Goal: Navigation & Orientation: Find specific page/section

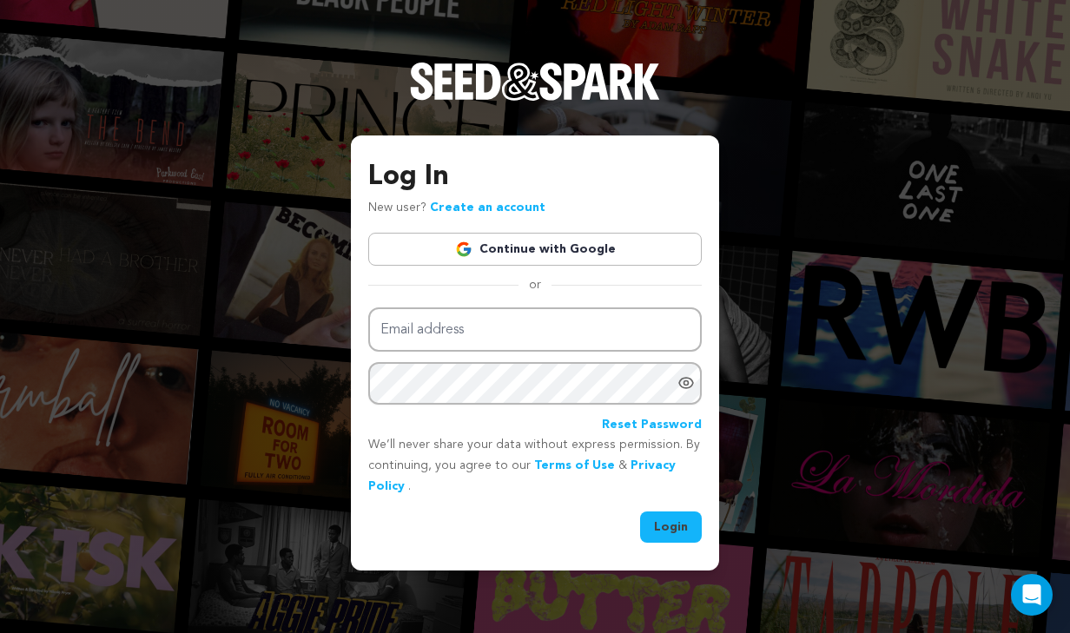
type input "[EMAIL_ADDRESS][DOMAIN_NAME]"
click at [672, 520] on button "Login" at bounding box center [671, 527] width 62 height 31
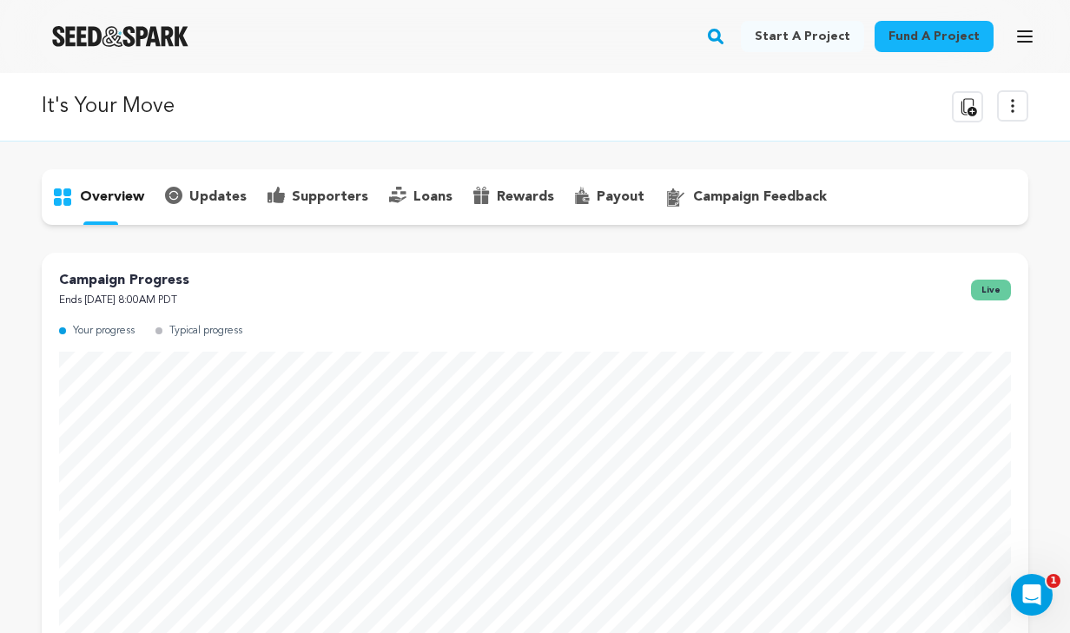
click at [999, 106] on button "View more option" at bounding box center [1012, 105] width 31 height 31
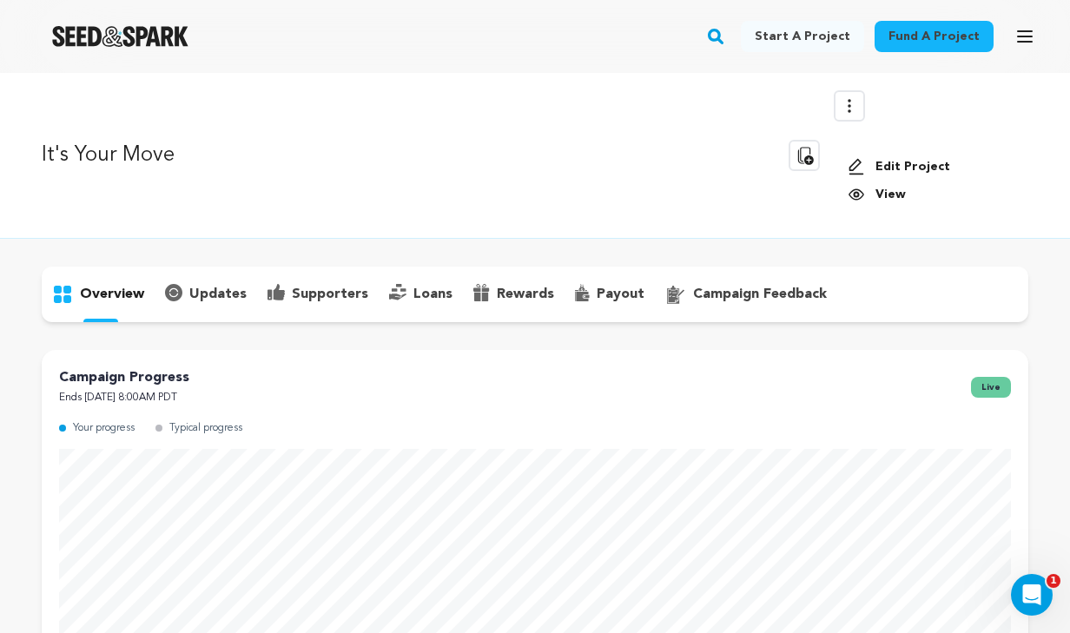
click at [885, 189] on link "View" at bounding box center [931, 194] width 167 height 17
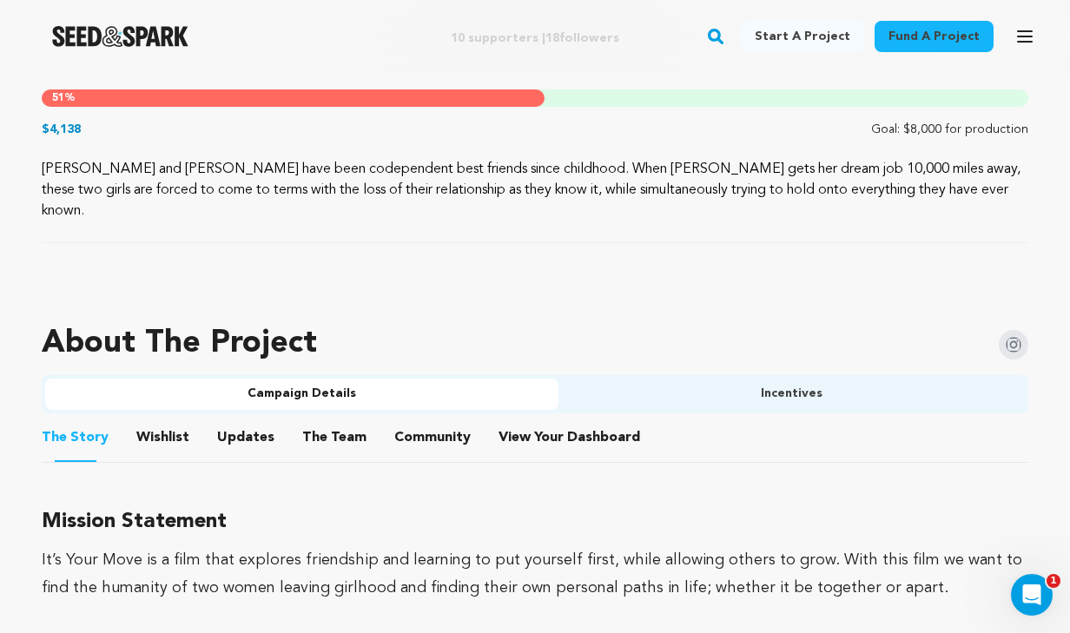
scroll to position [877, 0]
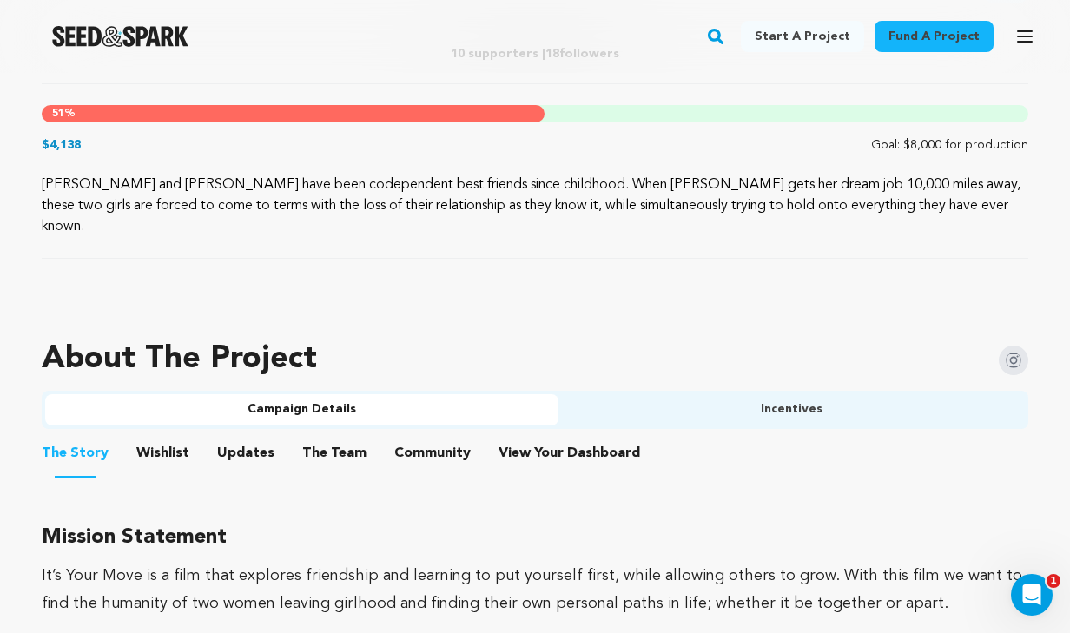
click at [684, 398] on button "Incentives" at bounding box center [792, 409] width 467 height 31
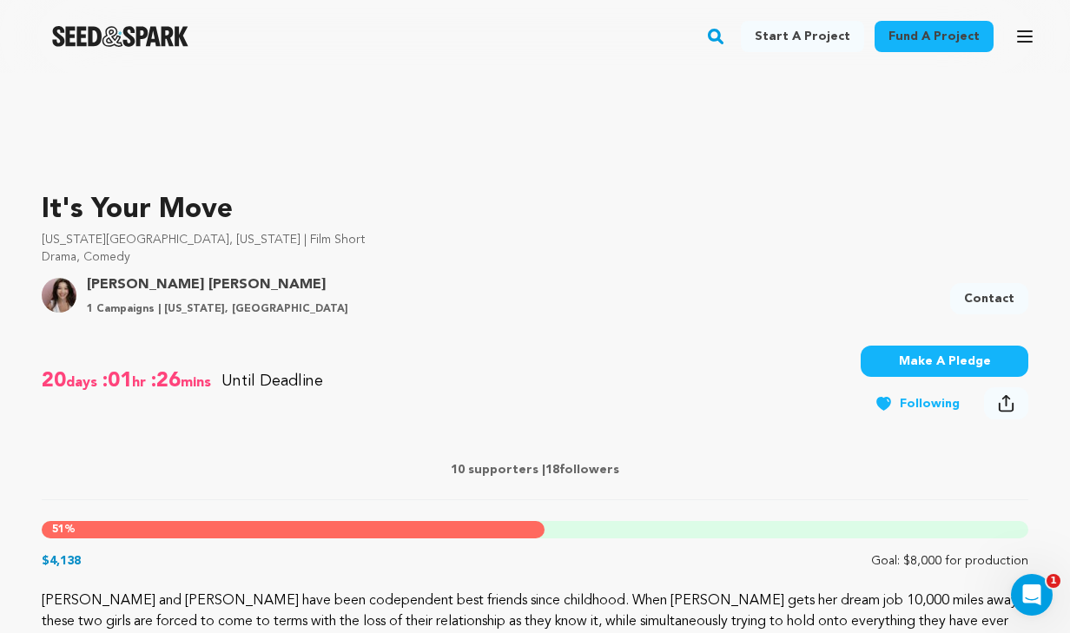
scroll to position [0, 0]
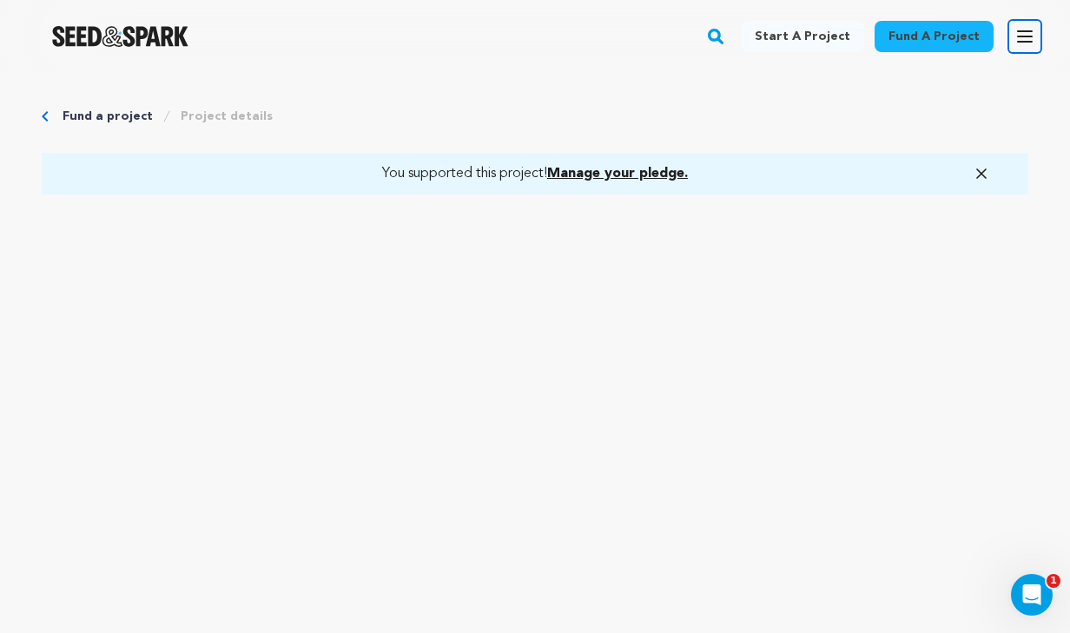
click at [1027, 36] on icon "button" at bounding box center [1025, 36] width 14 height 10
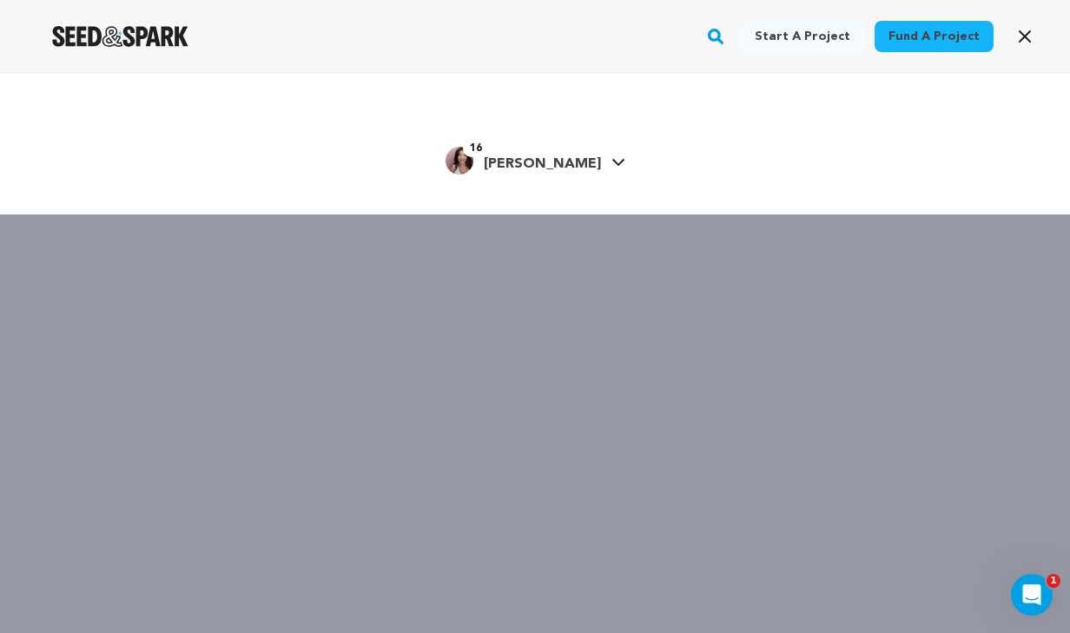
click at [576, 164] on link "16 Olivia E. Olivia E." at bounding box center [536, 158] width 180 height 31
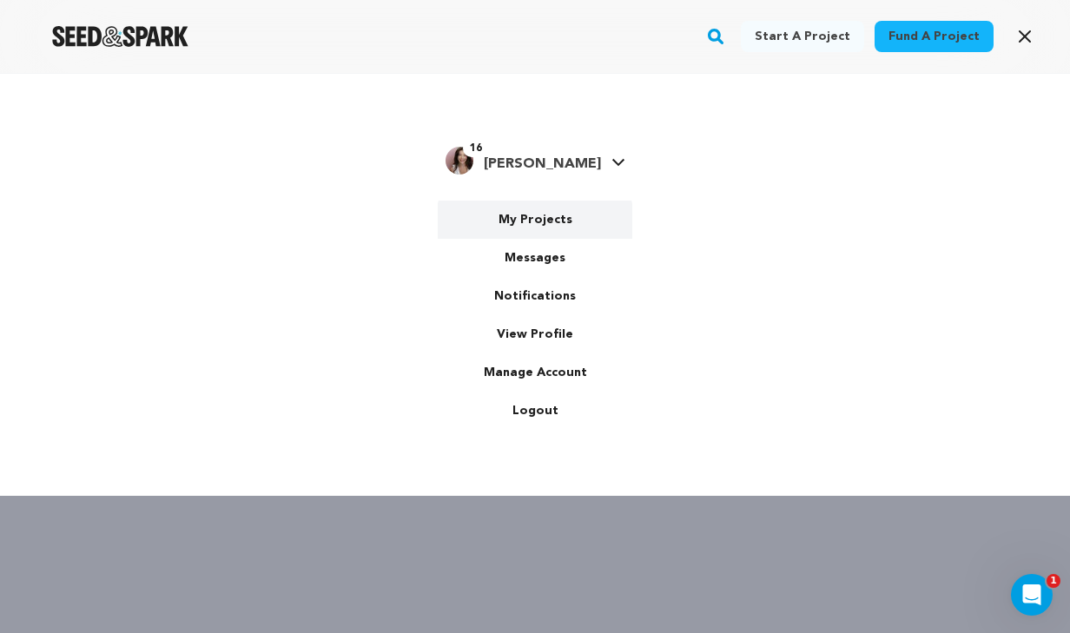
click at [544, 212] on link "My Projects" at bounding box center [535, 220] width 195 height 38
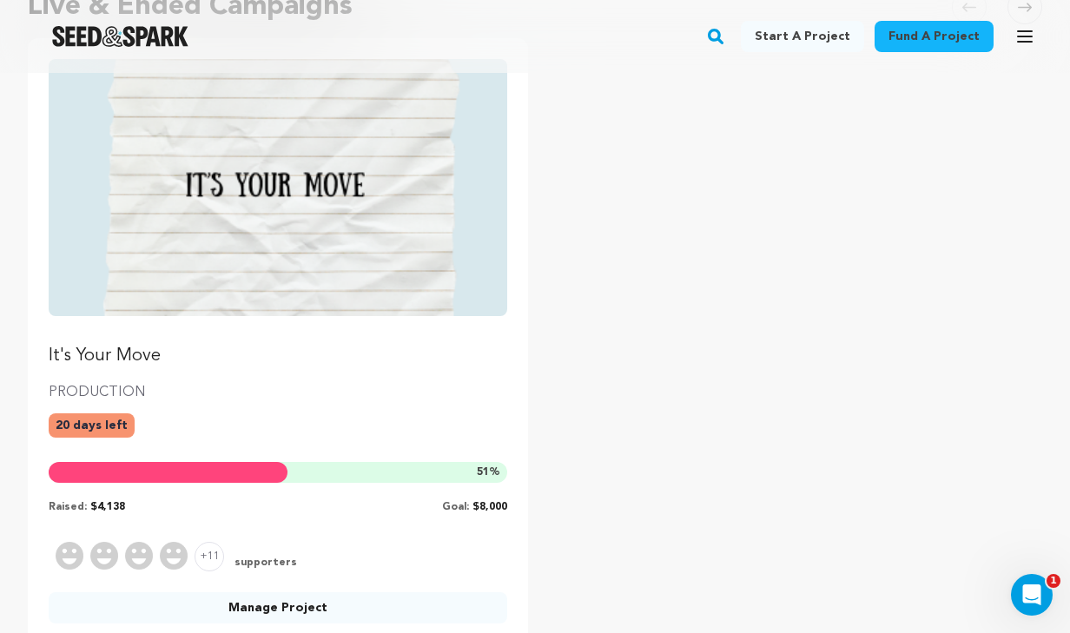
scroll to position [215, 0]
